Goal: Information Seeking & Learning: Learn about a topic

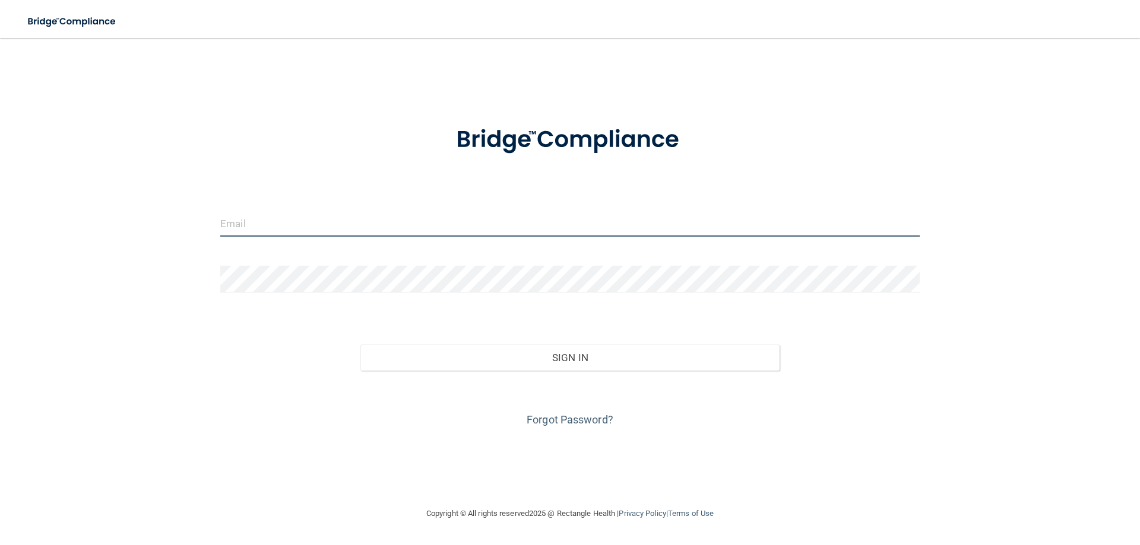
click at [304, 212] on input "email" at bounding box center [569, 223] width 699 height 27
type input "[EMAIL_ADDRESS][DOMAIN_NAME]"
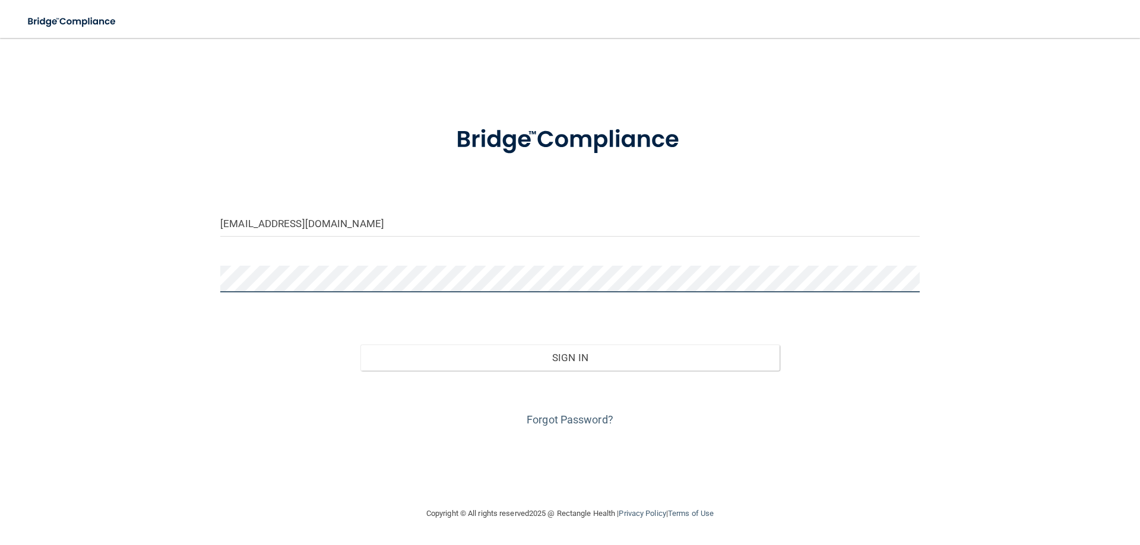
click at [360, 345] on button "Sign In" at bounding box center [570, 358] width 420 height 26
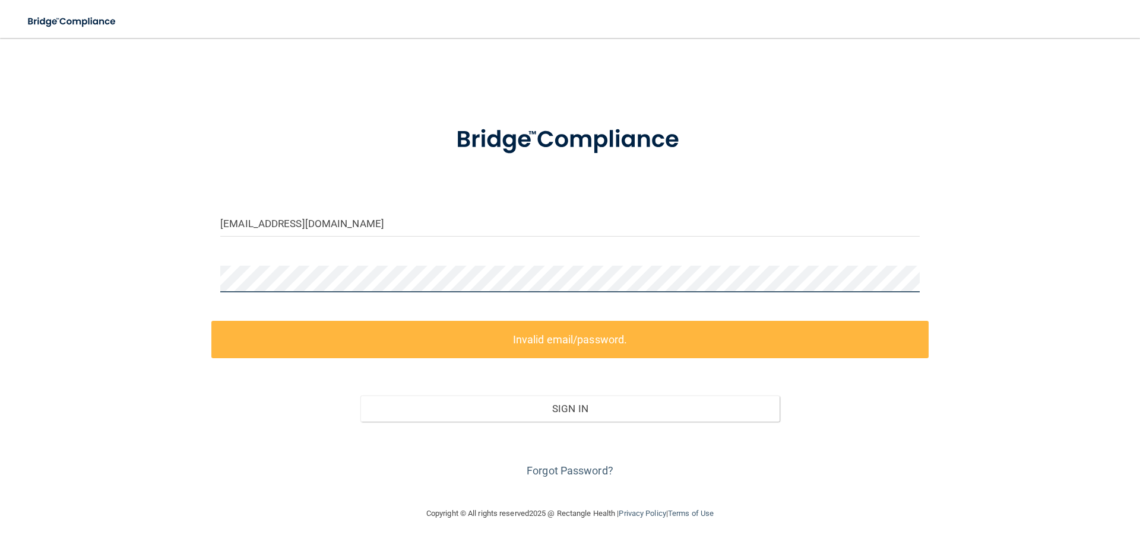
click at [56, 287] on div "joellelauren22@gmail.com Invalid email/password. You don't have permission to a…" at bounding box center [570, 272] width 1092 height 445
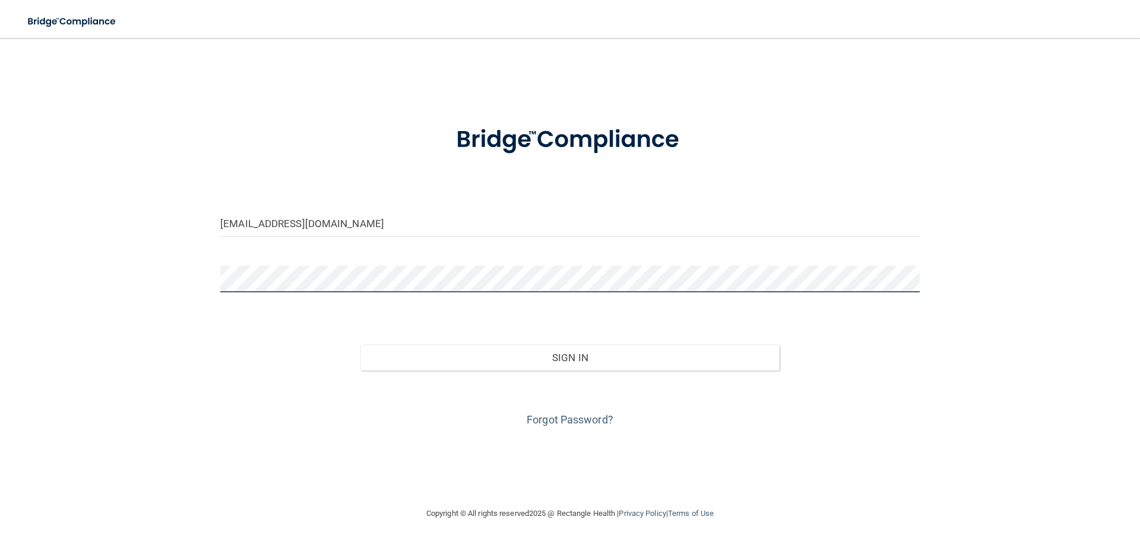
click at [360, 345] on button "Sign In" at bounding box center [570, 358] width 420 height 26
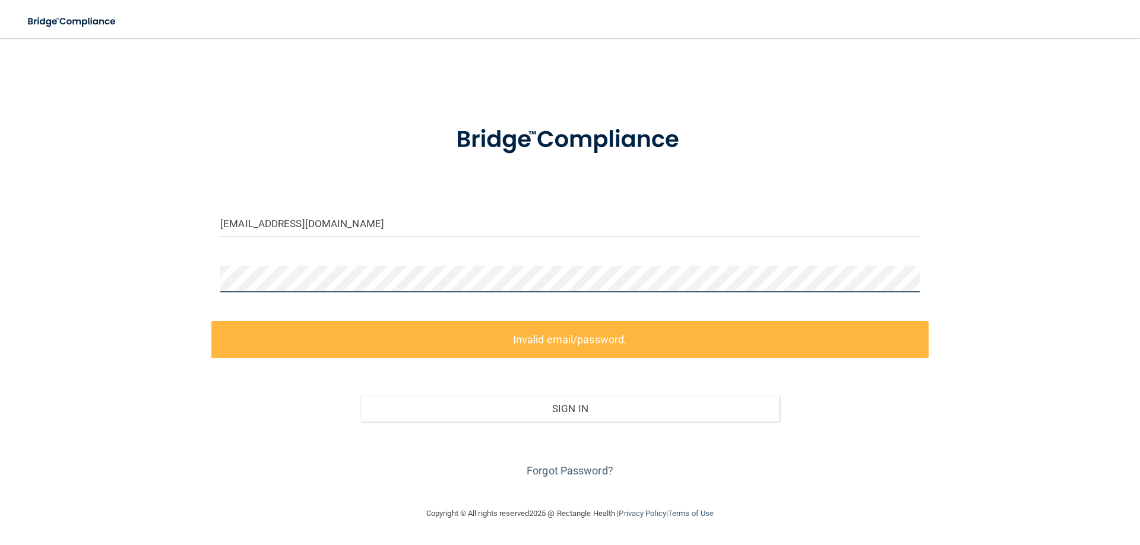
click at [160, 238] on div "joellelauren22@gmail.com Invalid email/password. You don't have permission to a…" at bounding box center [570, 272] width 1092 height 445
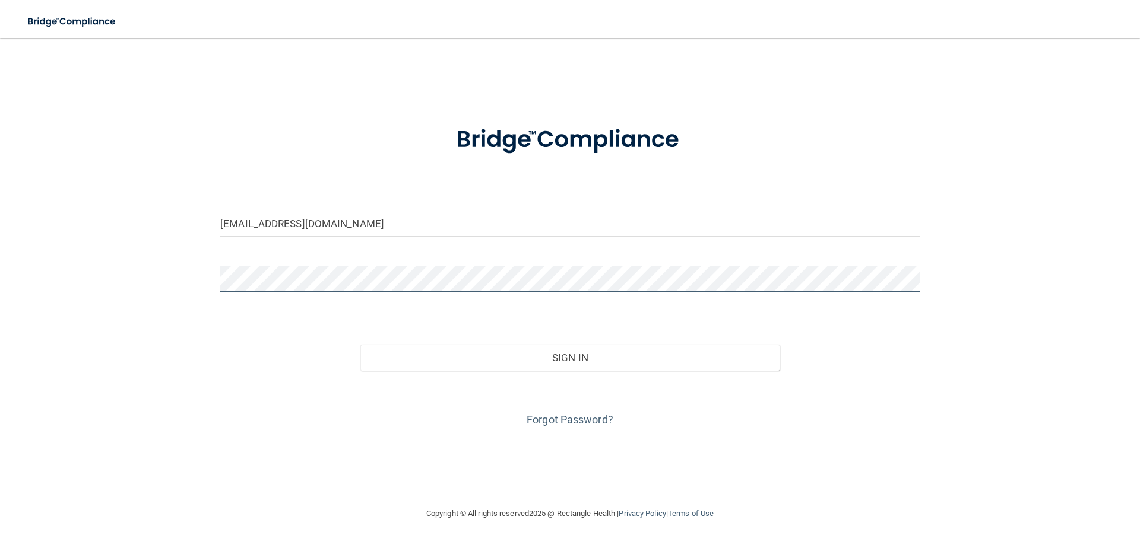
click at [360, 345] on button "Sign In" at bounding box center [570, 358] width 420 height 26
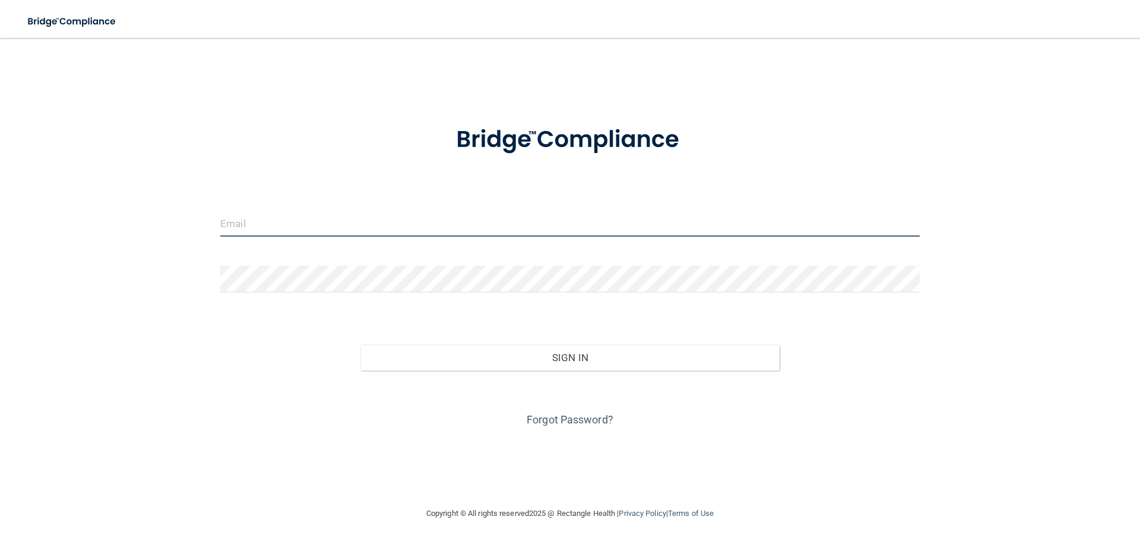
click at [499, 224] on input "email" at bounding box center [569, 223] width 699 height 27
click at [585, 422] on link "Forgot Password?" at bounding box center [569, 420] width 87 height 12
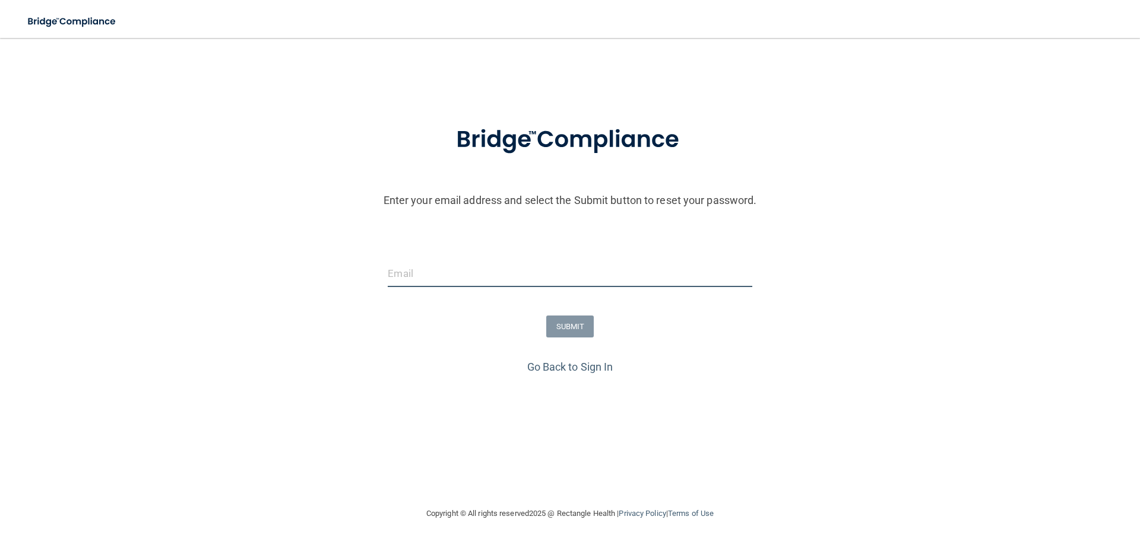
click at [507, 279] on input "email" at bounding box center [570, 274] width 364 height 27
type input "[EMAIL_ADDRESS][DOMAIN_NAME]"
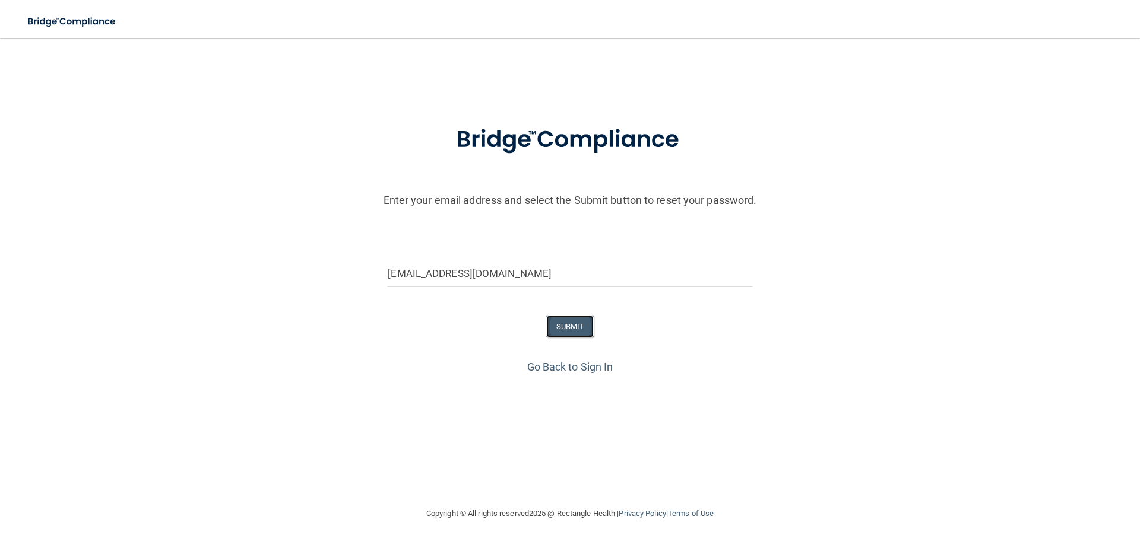
click at [570, 320] on button "SUBMIT" at bounding box center [570, 327] width 48 height 22
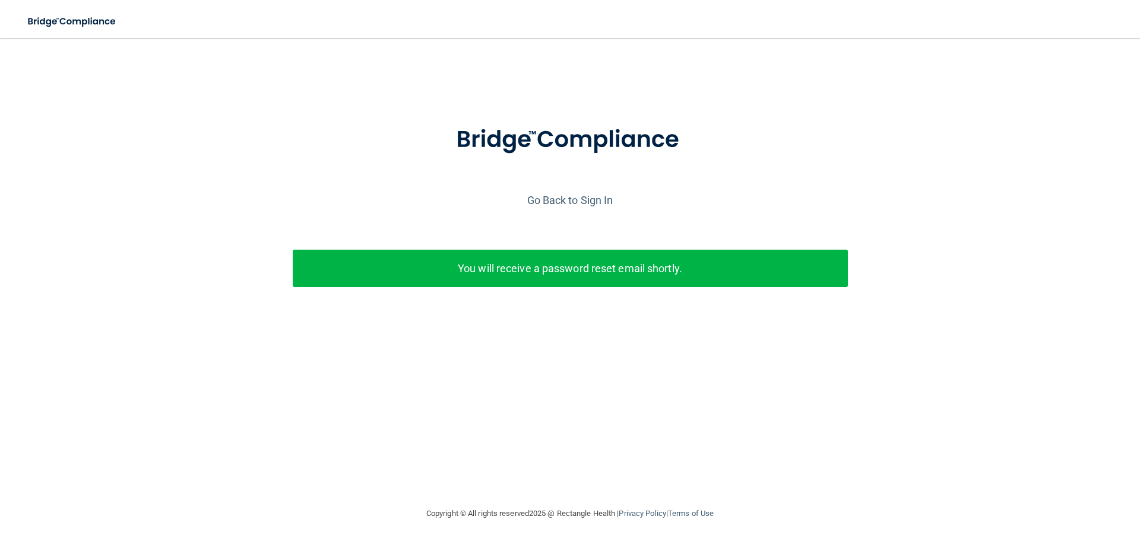
drag, startPoint x: 705, startPoint y: 268, endPoint x: 677, endPoint y: 268, distance: 27.9
click at [702, 269] on p "You will receive a password reset email shortly." at bounding box center [570, 269] width 537 height 20
click at [569, 272] on p "You will receive a password reset email shortly." at bounding box center [570, 269] width 537 height 20
click at [551, 198] on link "Go Back to Sign In" at bounding box center [570, 200] width 86 height 12
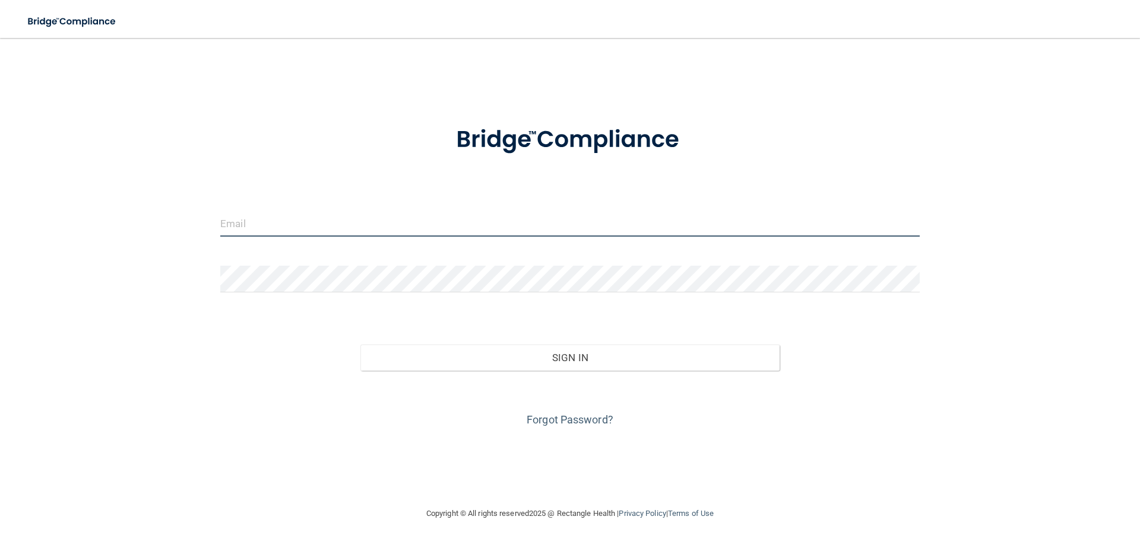
click at [533, 229] on input "email" at bounding box center [569, 223] width 699 height 27
type input "[EMAIL_ADDRESS][DOMAIN_NAME]"
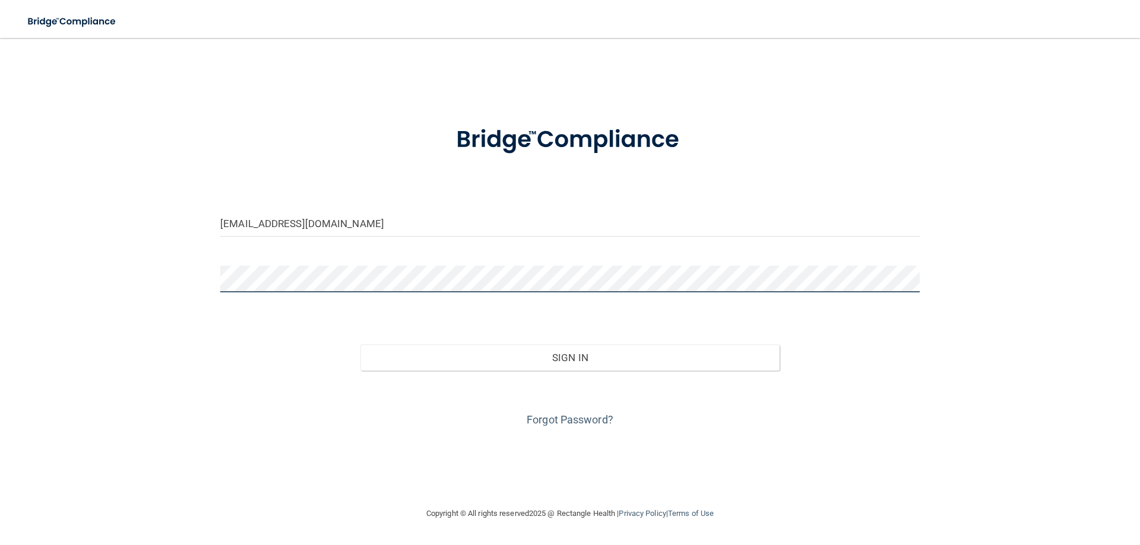
click at [360, 345] on button "Sign In" at bounding box center [570, 358] width 420 height 26
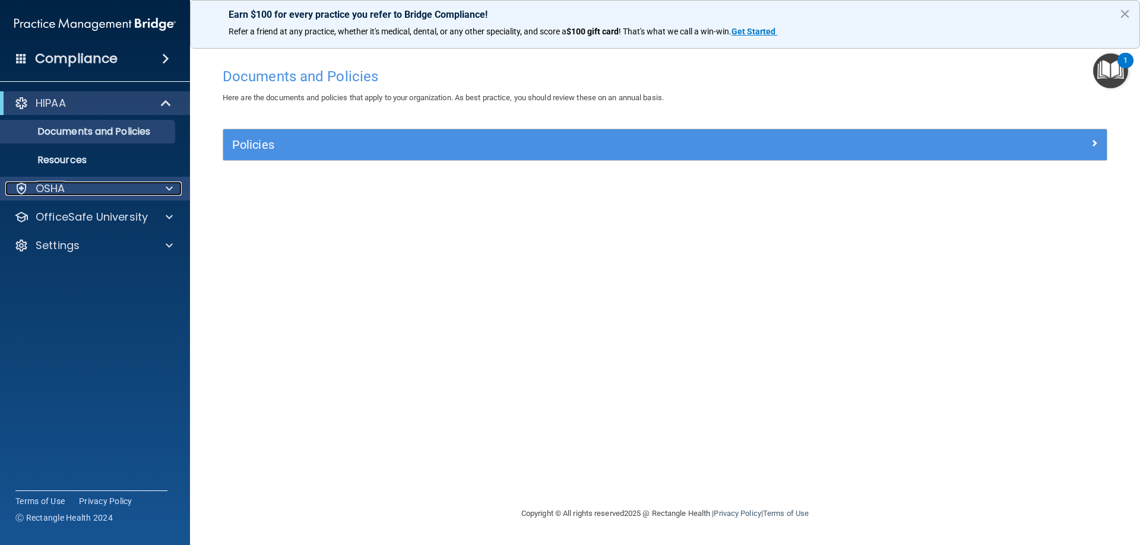
click at [77, 190] on div "OSHA" at bounding box center [78, 189] width 147 height 14
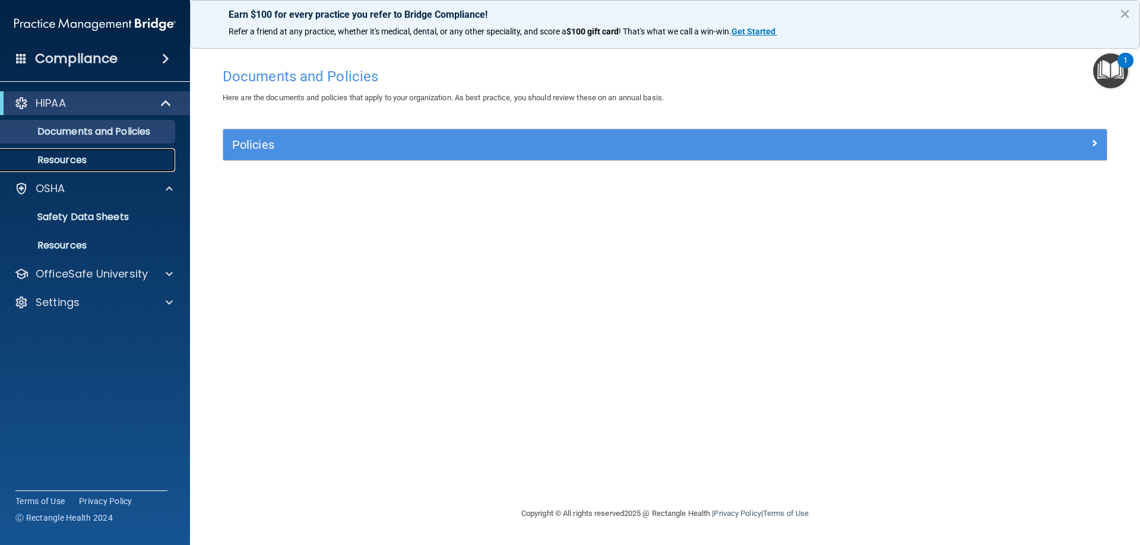
click at [95, 157] on p "Resources" at bounding box center [89, 160] width 162 height 12
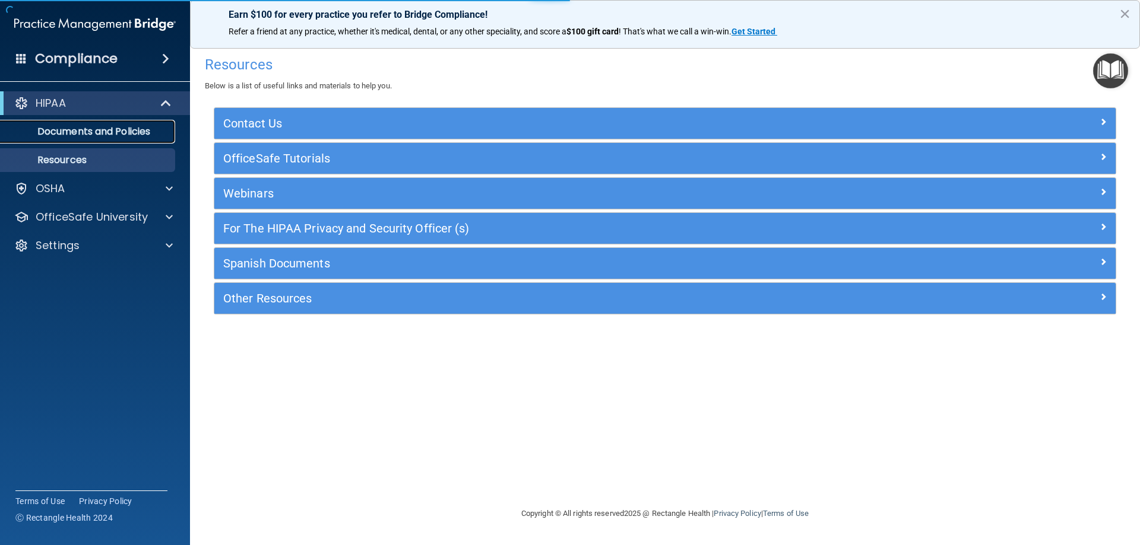
click at [90, 134] on p "Documents and Policies" at bounding box center [89, 132] width 162 height 12
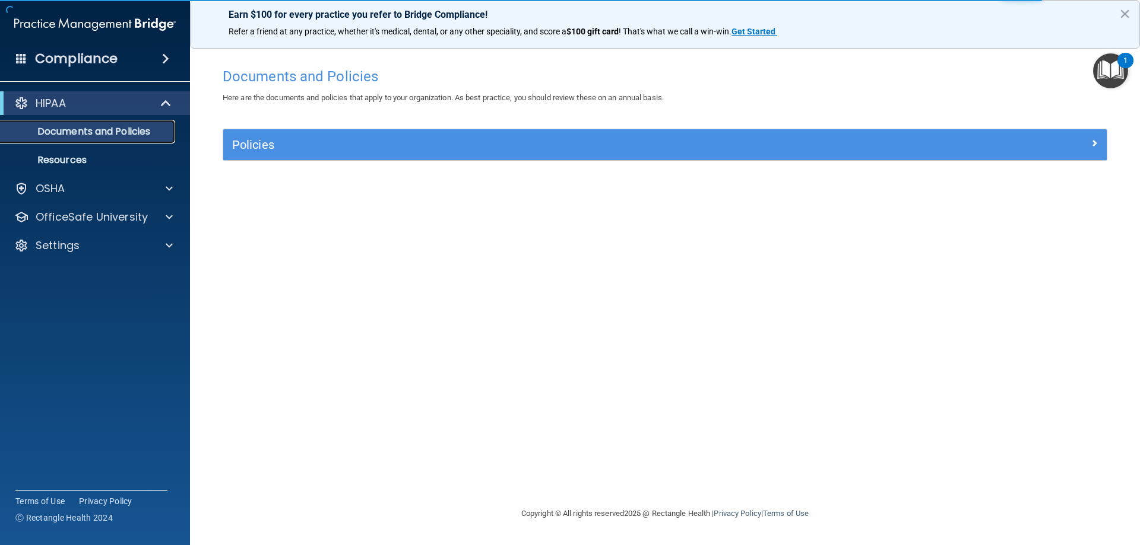
click at [90, 134] on p "Documents and Policies" at bounding box center [89, 132] width 162 height 12
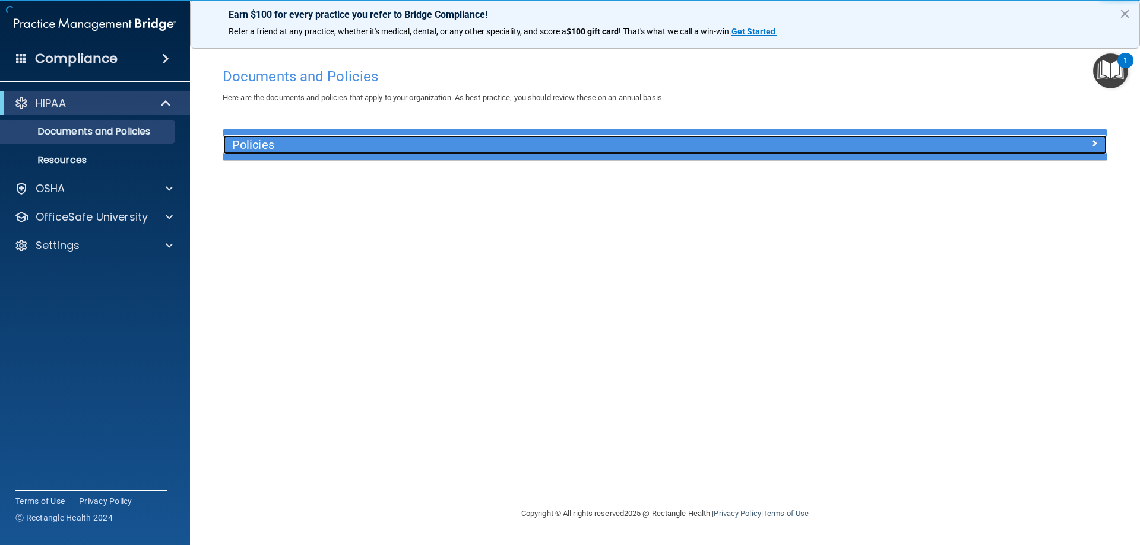
click at [464, 153] on div "Policies" at bounding box center [554, 144] width 662 height 19
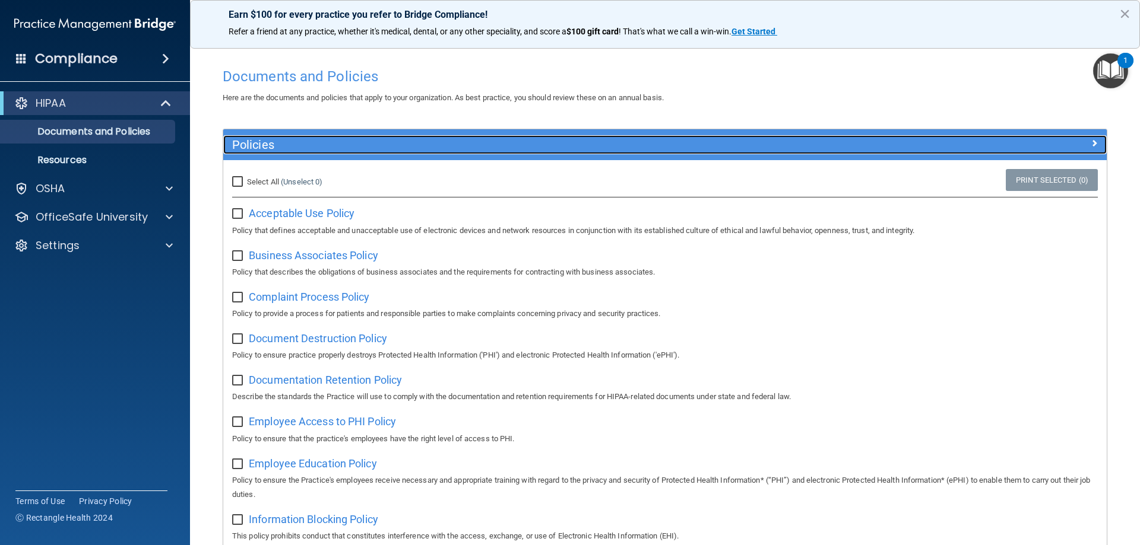
click at [468, 146] on h5 "Policies" at bounding box center [554, 144] width 645 height 13
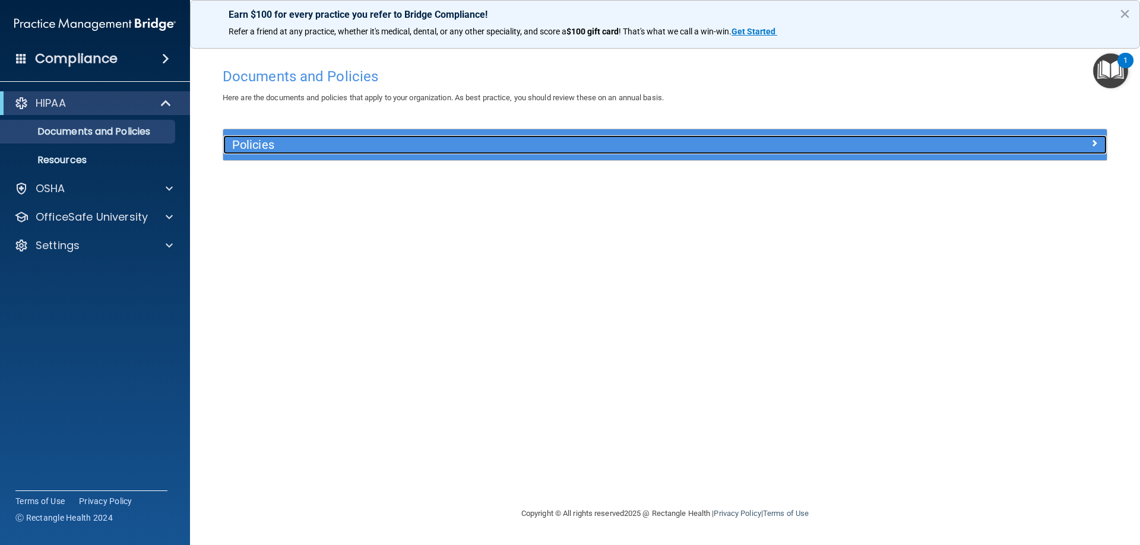
click at [665, 150] on h5 "Policies" at bounding box center [554, 144] width 645 height 13
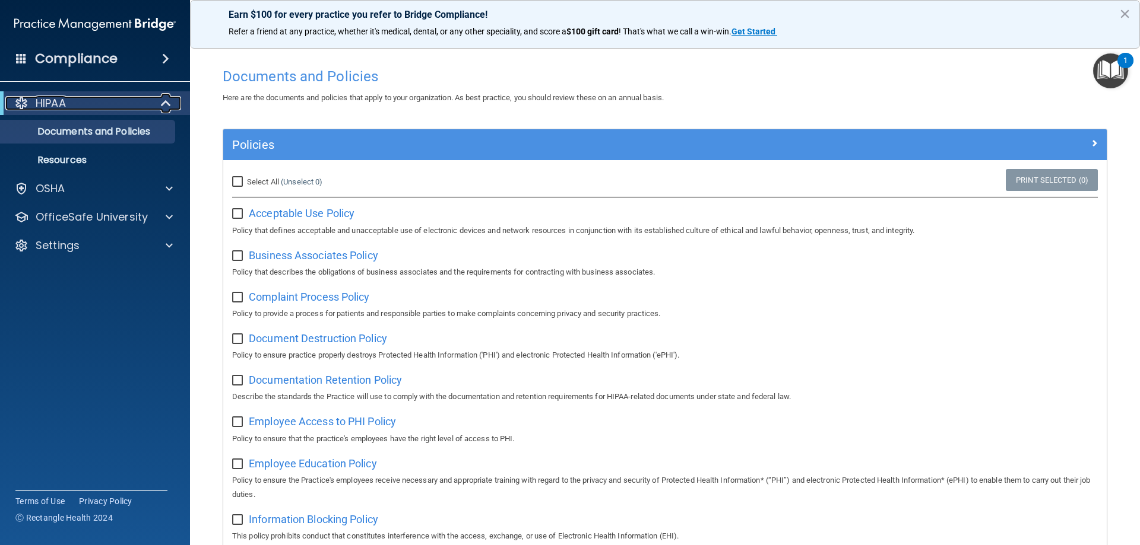
click at [76, 105] on div "HIPAA" at bounding box center [78, 103] width 147 height 14
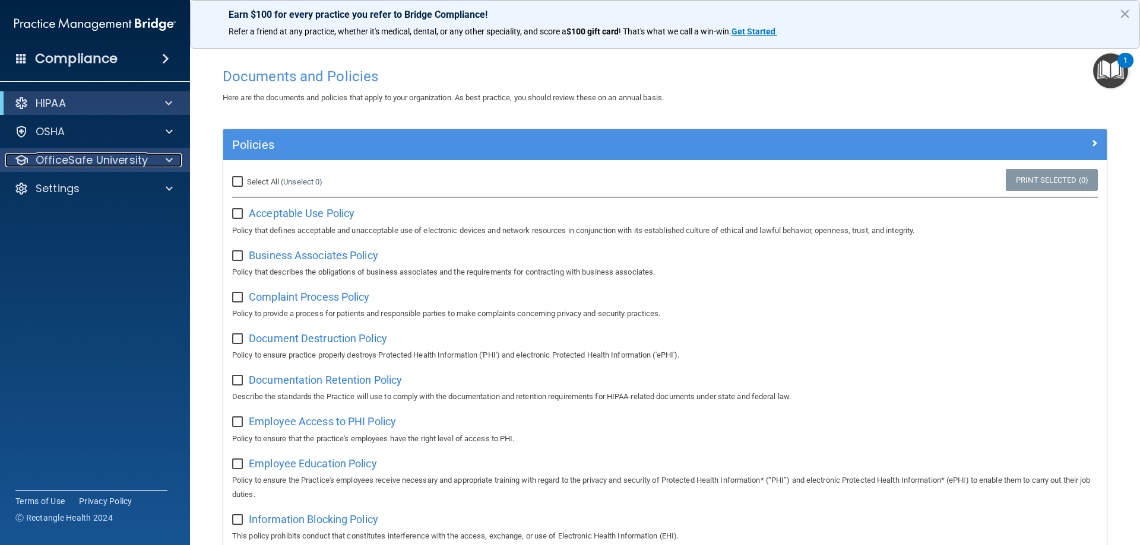
click at [121, 160] on p "OfficeSafe University" at bounding box center [92, 160] width 112 height 14
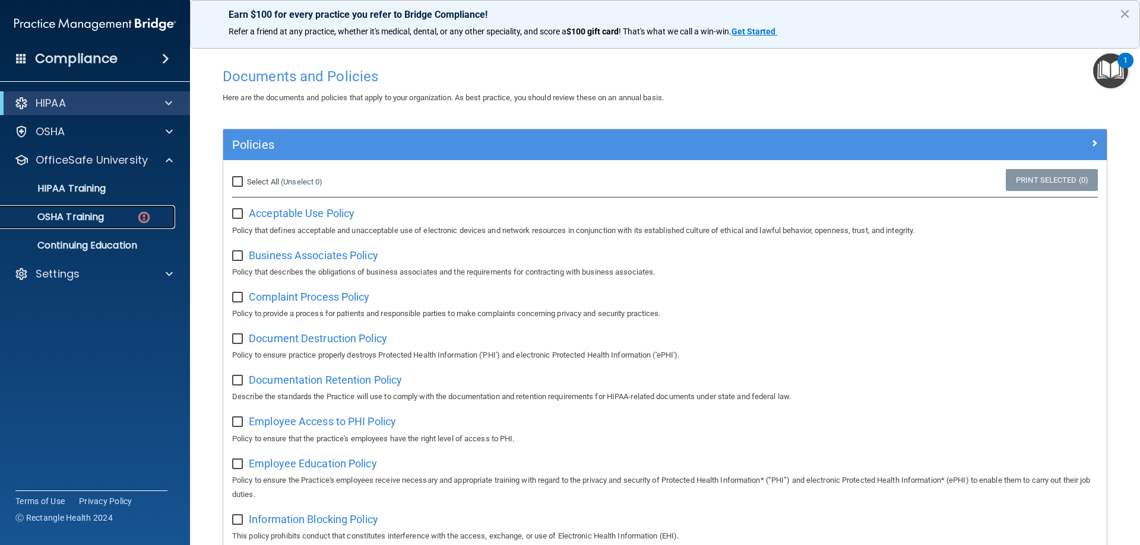
click at [114, 223] on link "OSHA Training" at bounding box center [81, 217] width 187 height 24
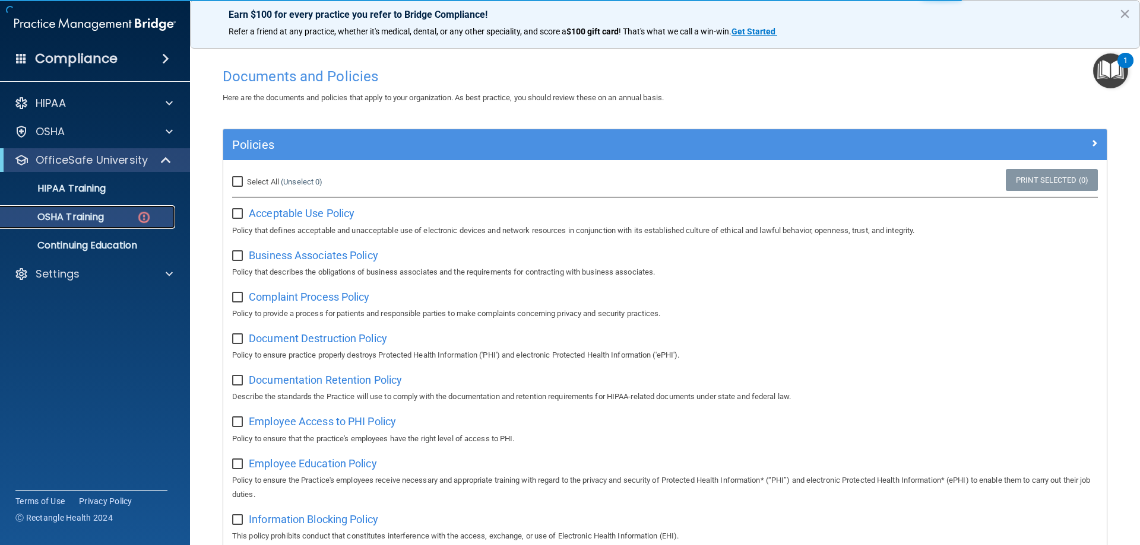
click at [132, 216] on div "OSHA Training" at bounding box center [89, 217] width 162 height 12
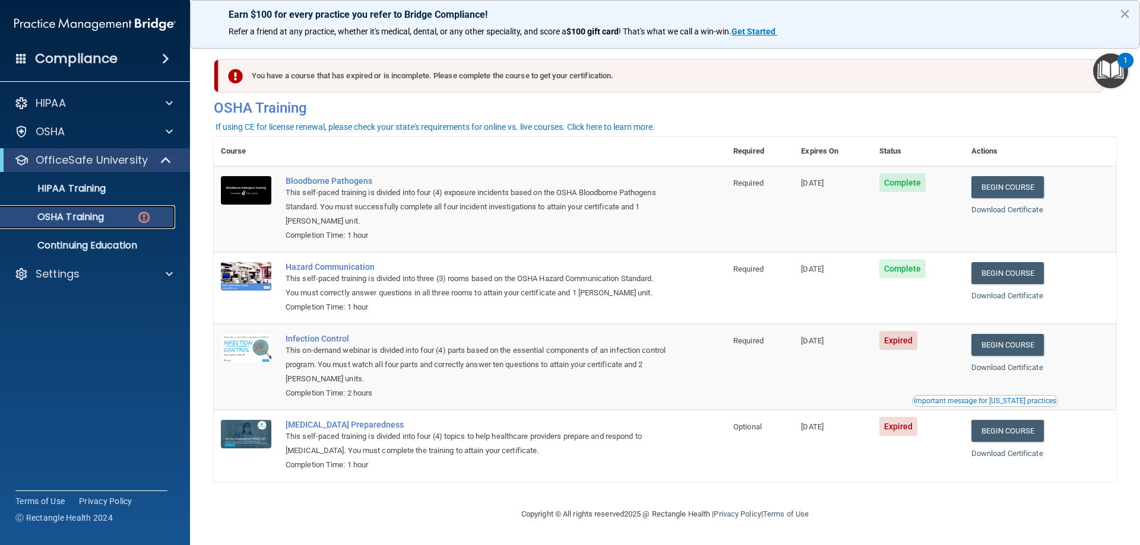
scroll to position [1, 0]
click at [109, 238] on link "Continuing Education" at bounding box center [81, 246] width 187 height 24
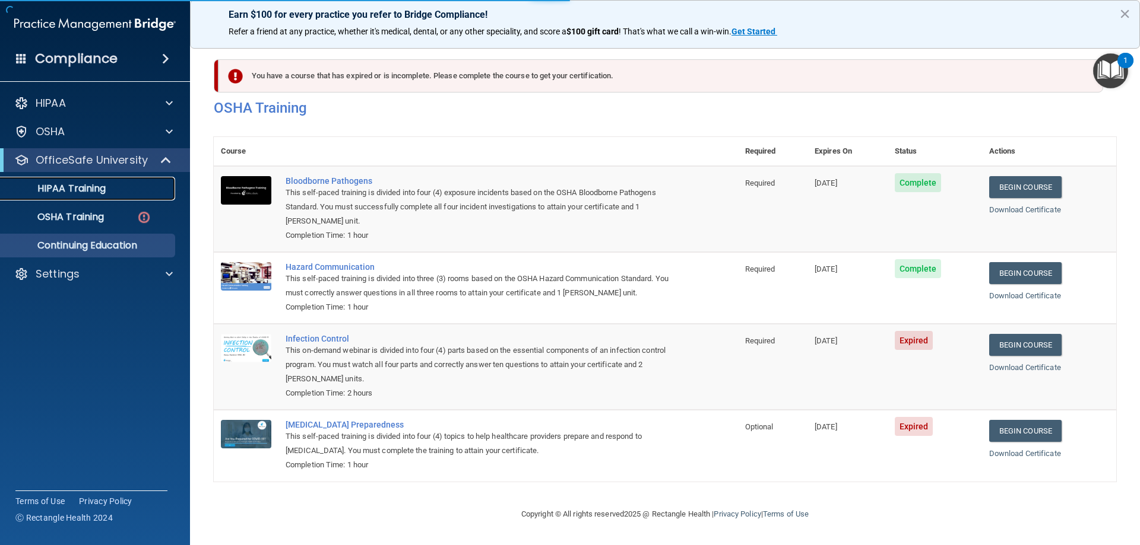
click at [100, 188] on p "HIPAA Training" at bounding box center [57, 189] width 98 height 12
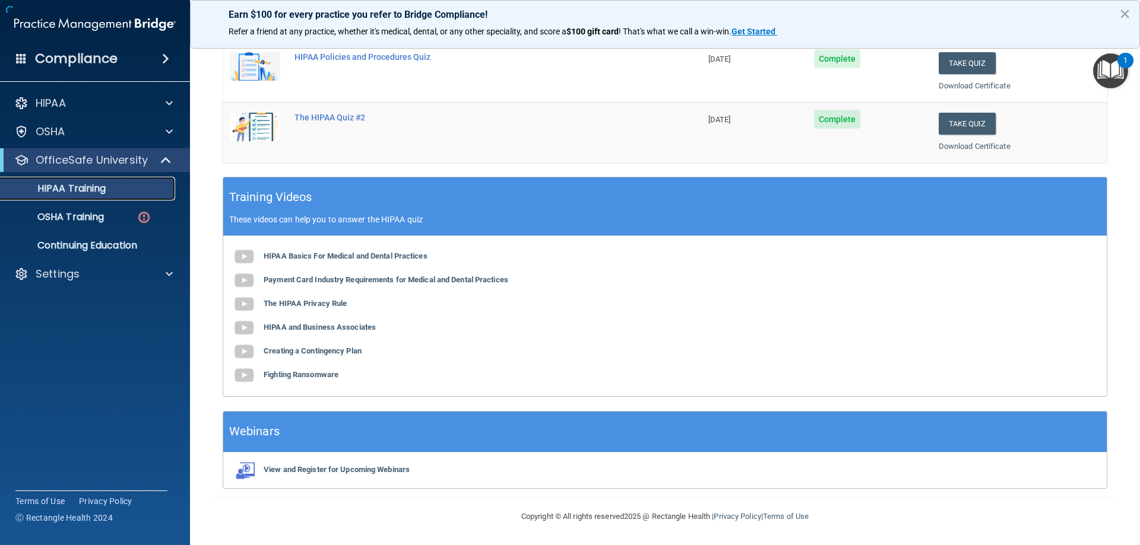
scroll to position [348, 0]
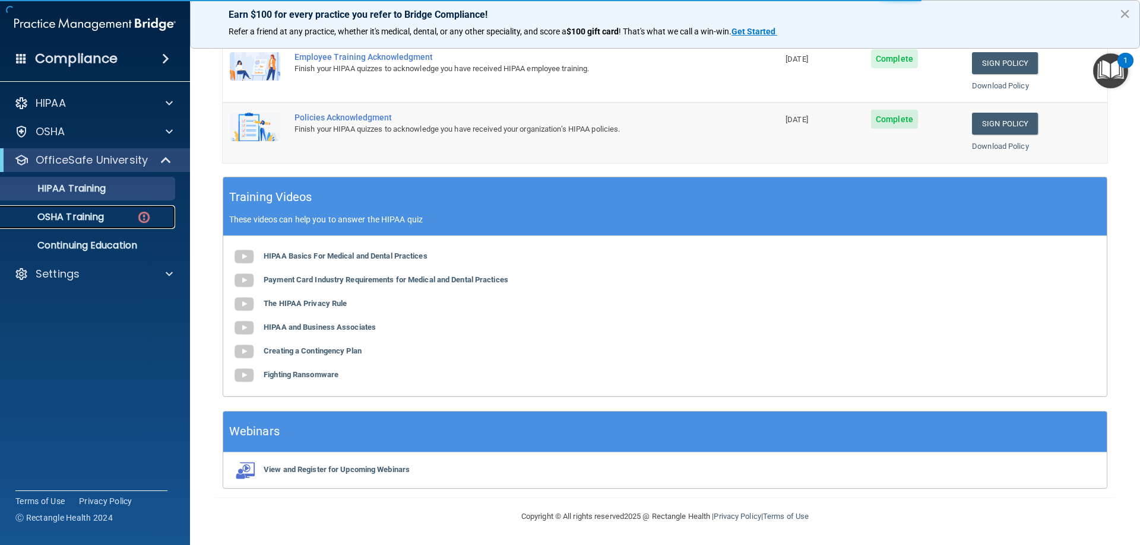
click at [103, 221] on p "OSHA Training" at bounding box center [56, 217] width 96 height 12
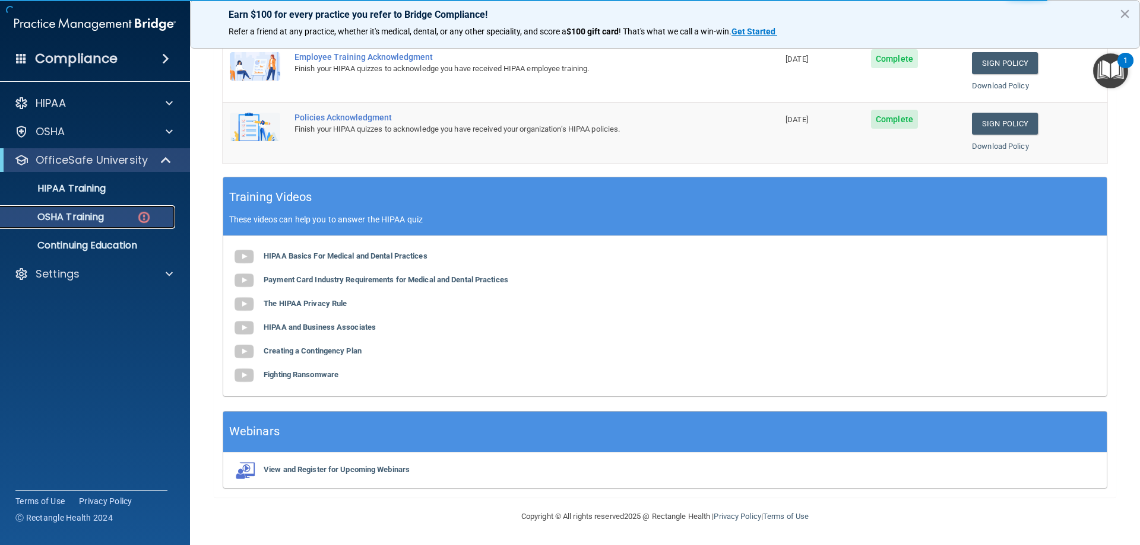
click at [81, 211] on p "OSHA Training" at bounding box center [56, 217] width 96 height 12
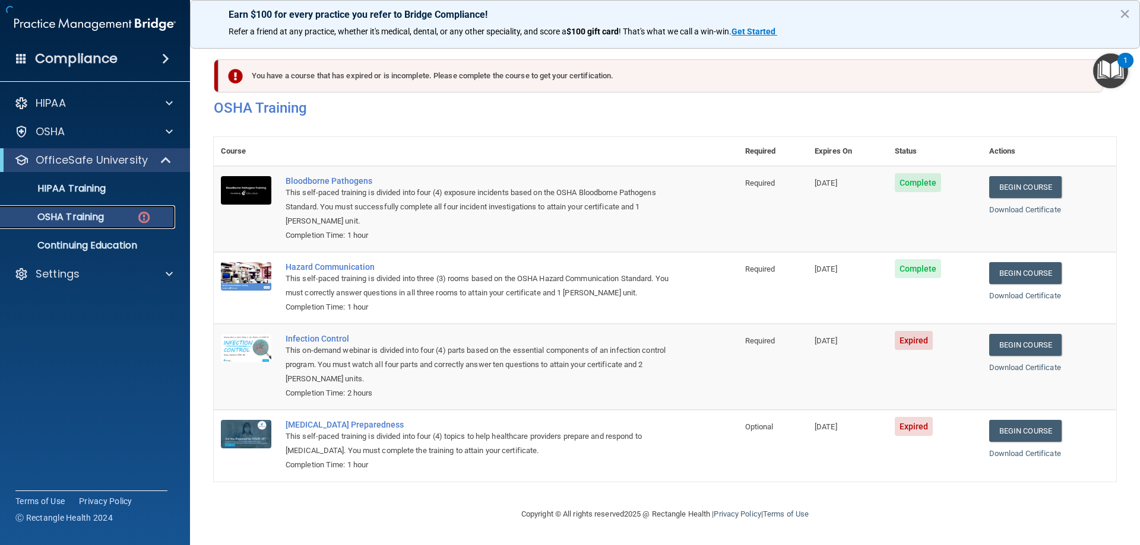
scroll to position [1, 0]
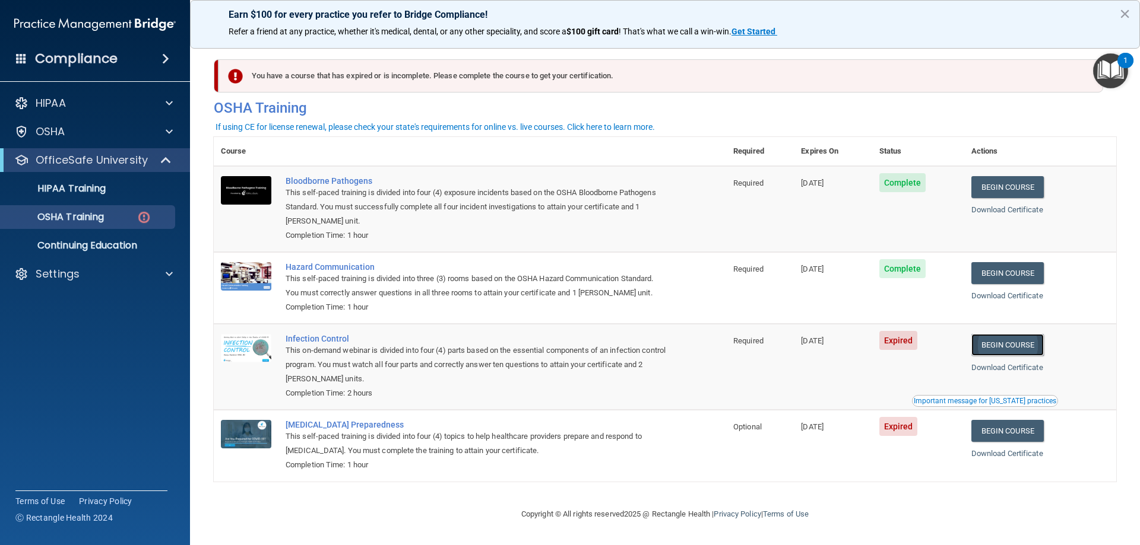
click at [1002, 344] on link "Begin Course" at bounding box center [1007, 345] width 72 height 22
drag, startPoint x: 352, startPoint y: 72, endPoint x: 765, endPoint y: 23, distance: 416.0
click at [357, 71] on div "You have a course that has expired or is incomplete. Please complete the course…" at bounding box center [660, 75] width 884 height 33
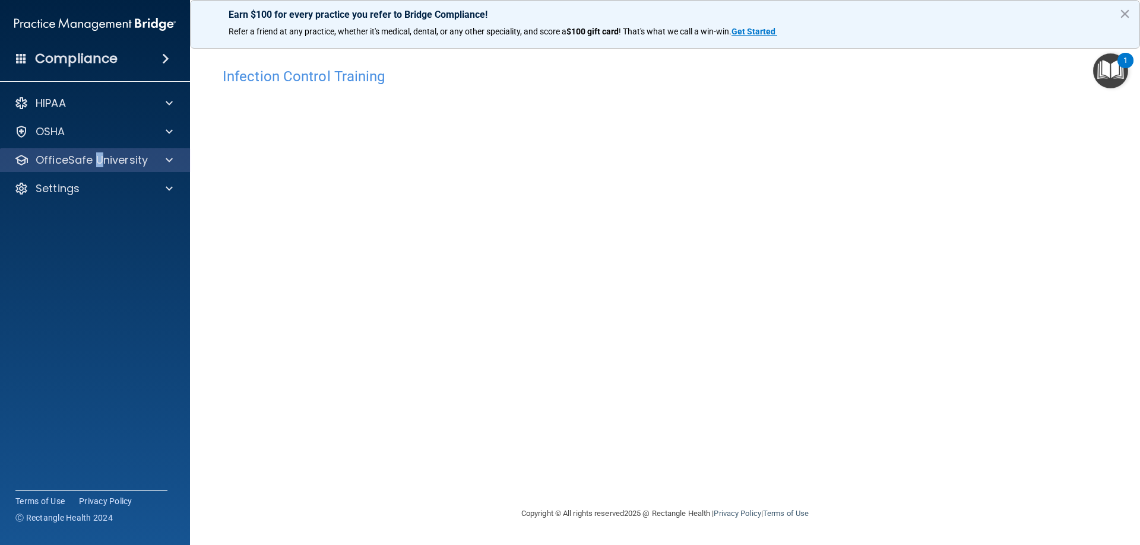
click at [99, 153] on div "OfficeSafe University" at bounding box center [95, 160] width 191 height 24
click at [165, 156] on div at bounding box center [168, 160] width 30 height 14
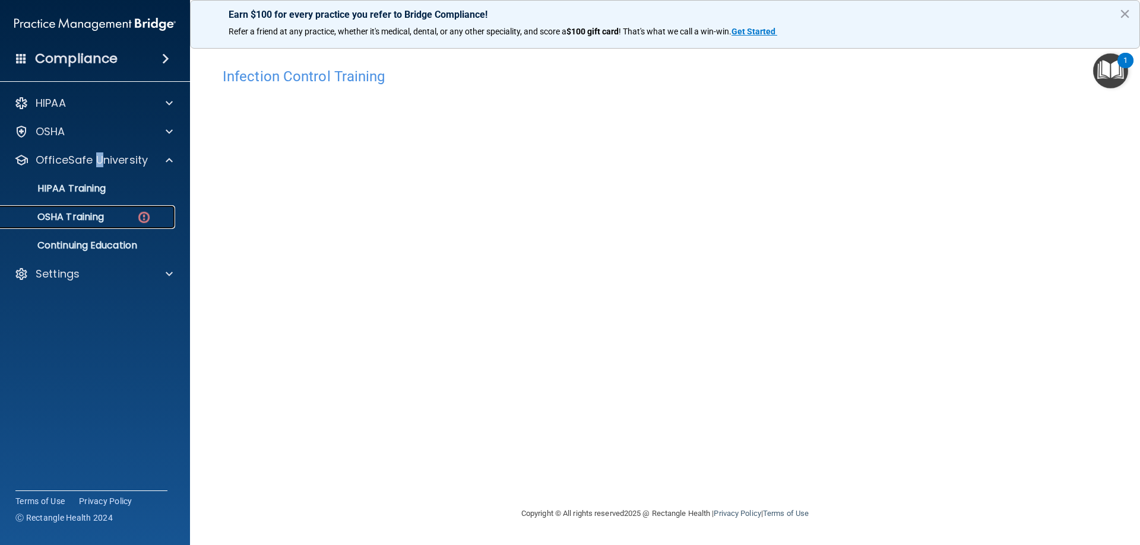
click at [137, 217] on img at bounding box center [144, 217] width 15 height 15
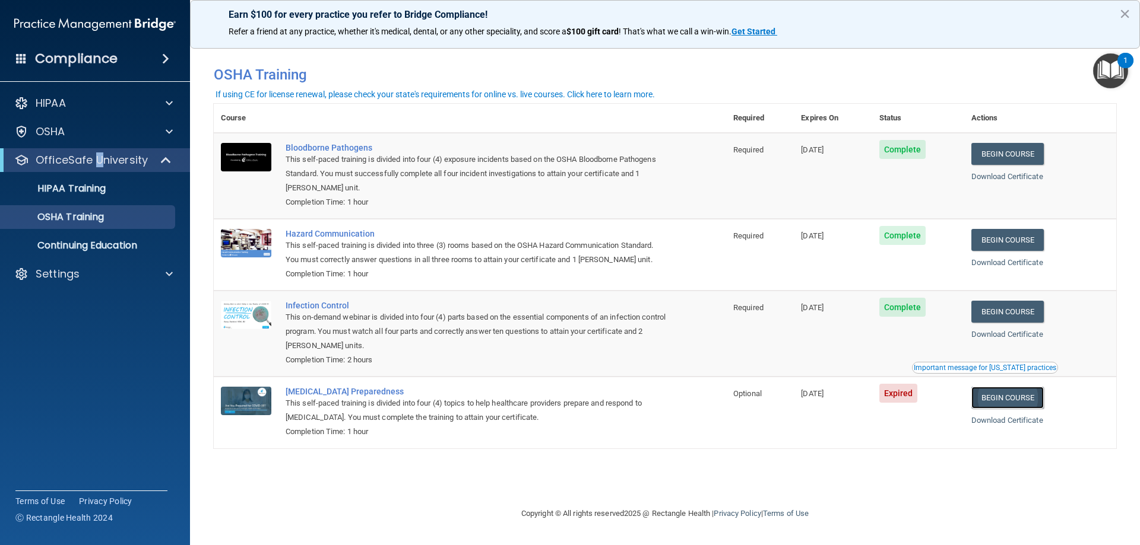
click at [1001, 401] on link "Begin Course" at bounding box center [1007, 398] width 72 height 22
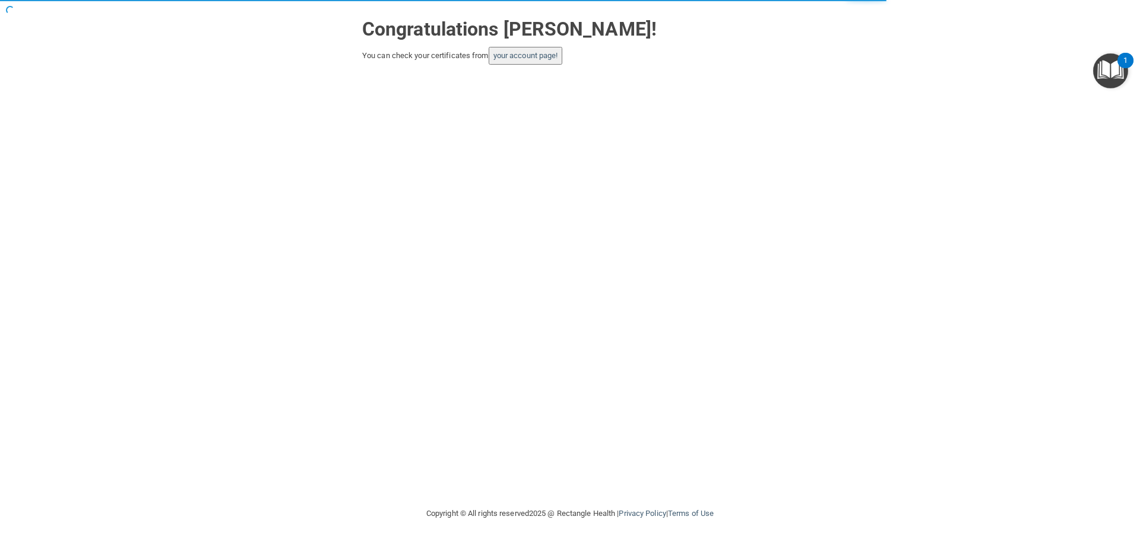
click at [545, 62] on button "your account page!" at bounding box center [525, 56] width 74 height 18
click at [529, 64] on button "your account page!" at bounding box center [525, 56] width 74 height 18
click at [542, 58] on link "your account page!" at bounding box center [525, 55] width 65 height 9
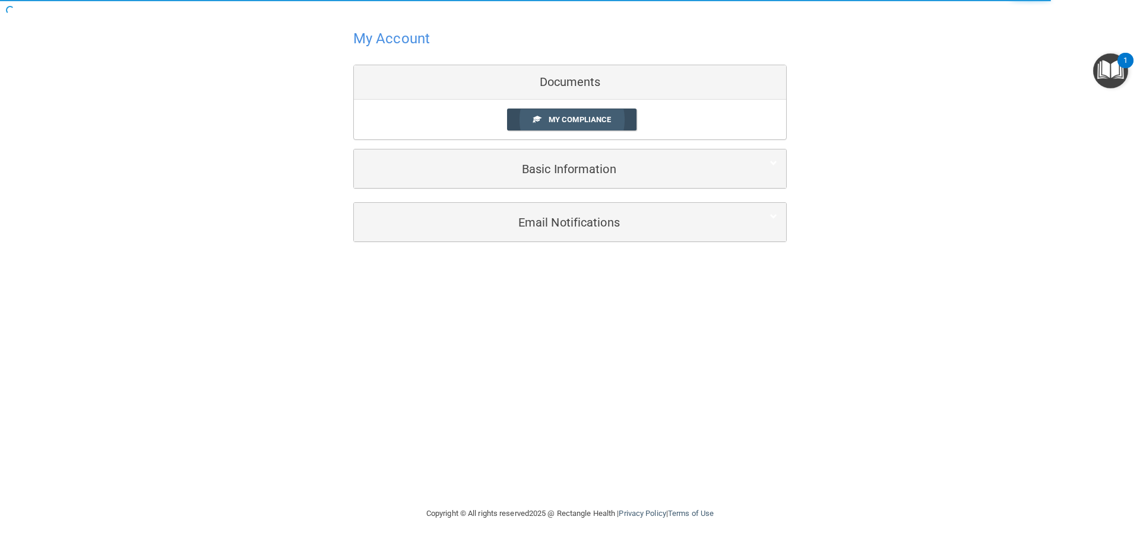
click at [620, 124] on link "My Compliance" at bounding box center [572, 120] width 130 height 22
click at [589, 119] on span "My Compliance" at bounding box center [579, 119] width 62 height 9
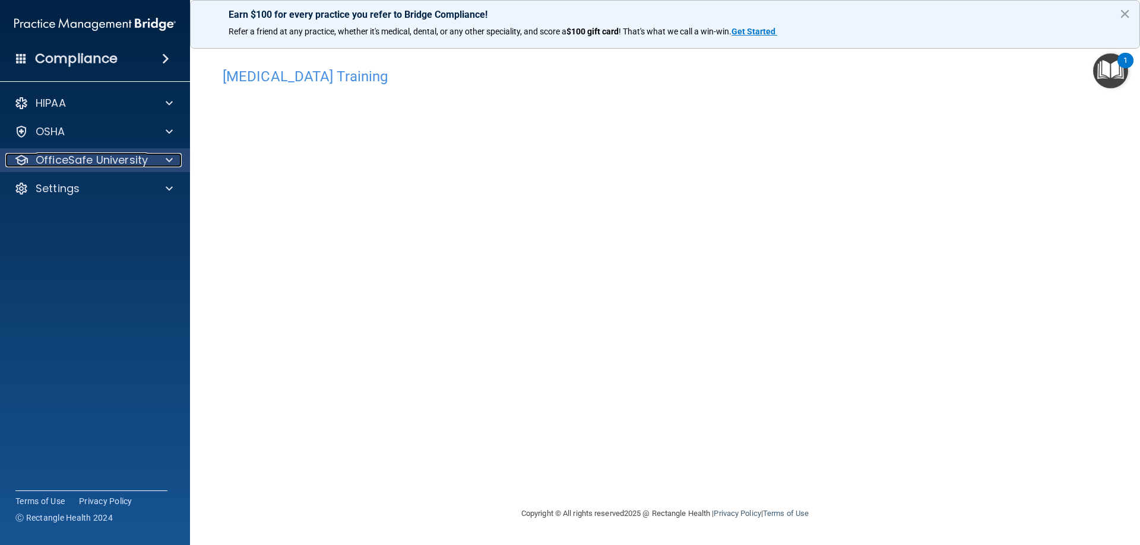
click at [115, 153] on p "OfficeSafe University" at bounding box center [92, 160] width 112 height 14
